Goal: Go to known website: Access a specific website the user already knows

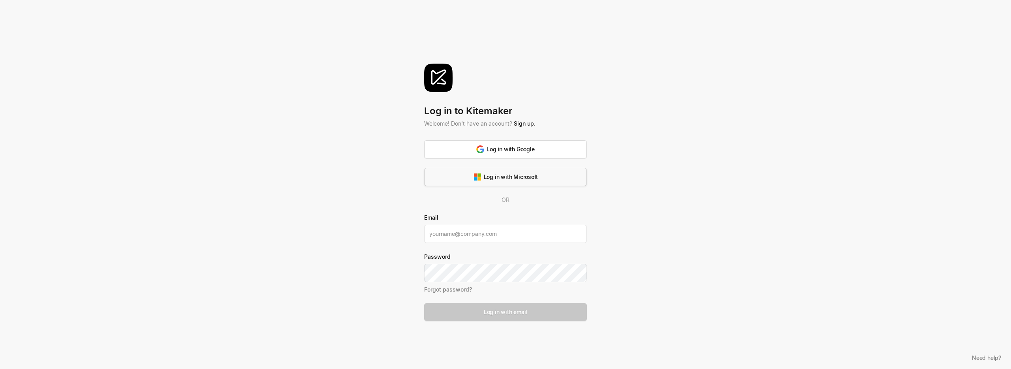
click at [493, 182] on button "Log in with Microsoft" at bounding box center [505, 177] width 163 height 18
